Goal: Information Seeking & Learning: Learn about a topic

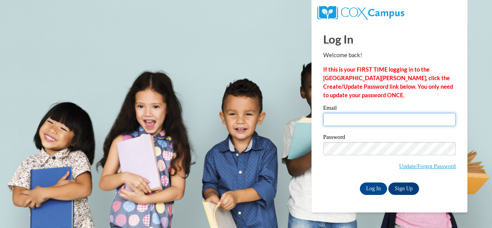
drag, startPoint x: 344, startPoint y: 123, endPoint x: 339, endPoint y: 117, distance: 7.6
click at [344, 123] on input "Email" at bounding box center [389, 119] width 133 height 13
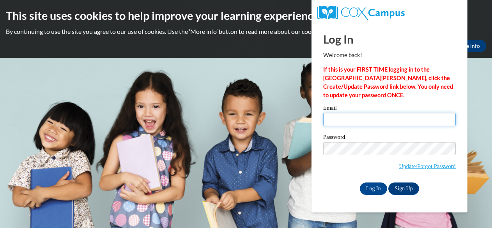
type input "[PERSON_NAME][EMAIL_ADDRESS][DOMAIN_NAME]"
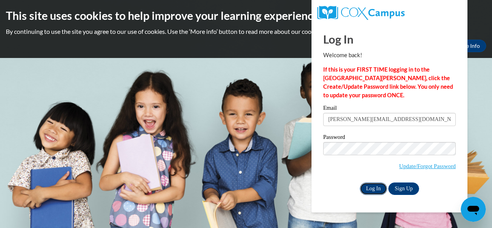
click at [373, 187] on input "Log In" at bounding box center [373, 189] width 27 height 12
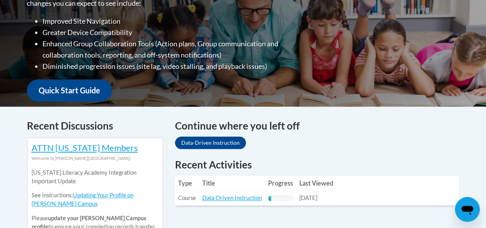
scroll to position [312, 0]
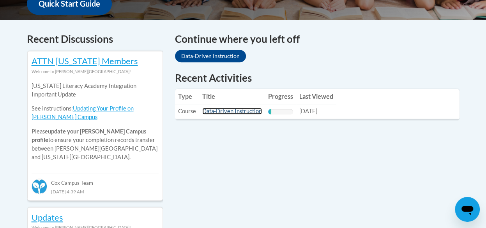
click at [244, 109] on link "Data-Driven Instruction" at bounding box center [232, 111] width 60 height 7
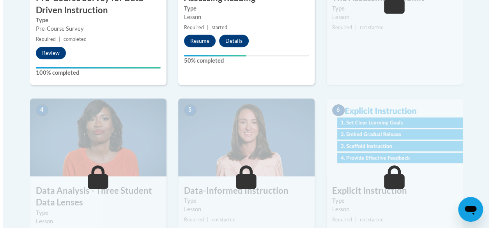
scroll to position [351, 0]
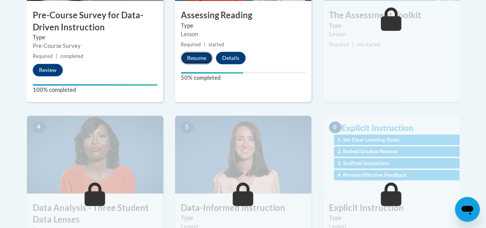
click at [204, 58] on button "Resume" at bounding box center [197, 58] width 32 height 12
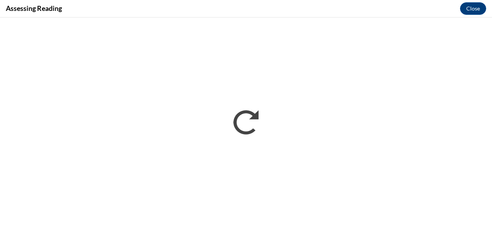
scroll to position [0, 0]
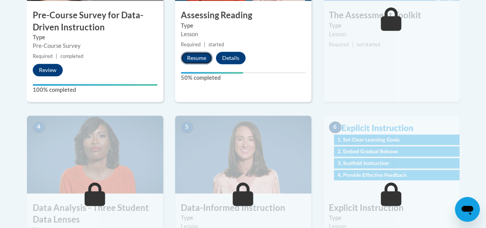
click at [205, 59] on button "Resume" at bounding box center [197, 58] width 32 height 12
